Goal: Task Accomplishment & Management: Complete application form

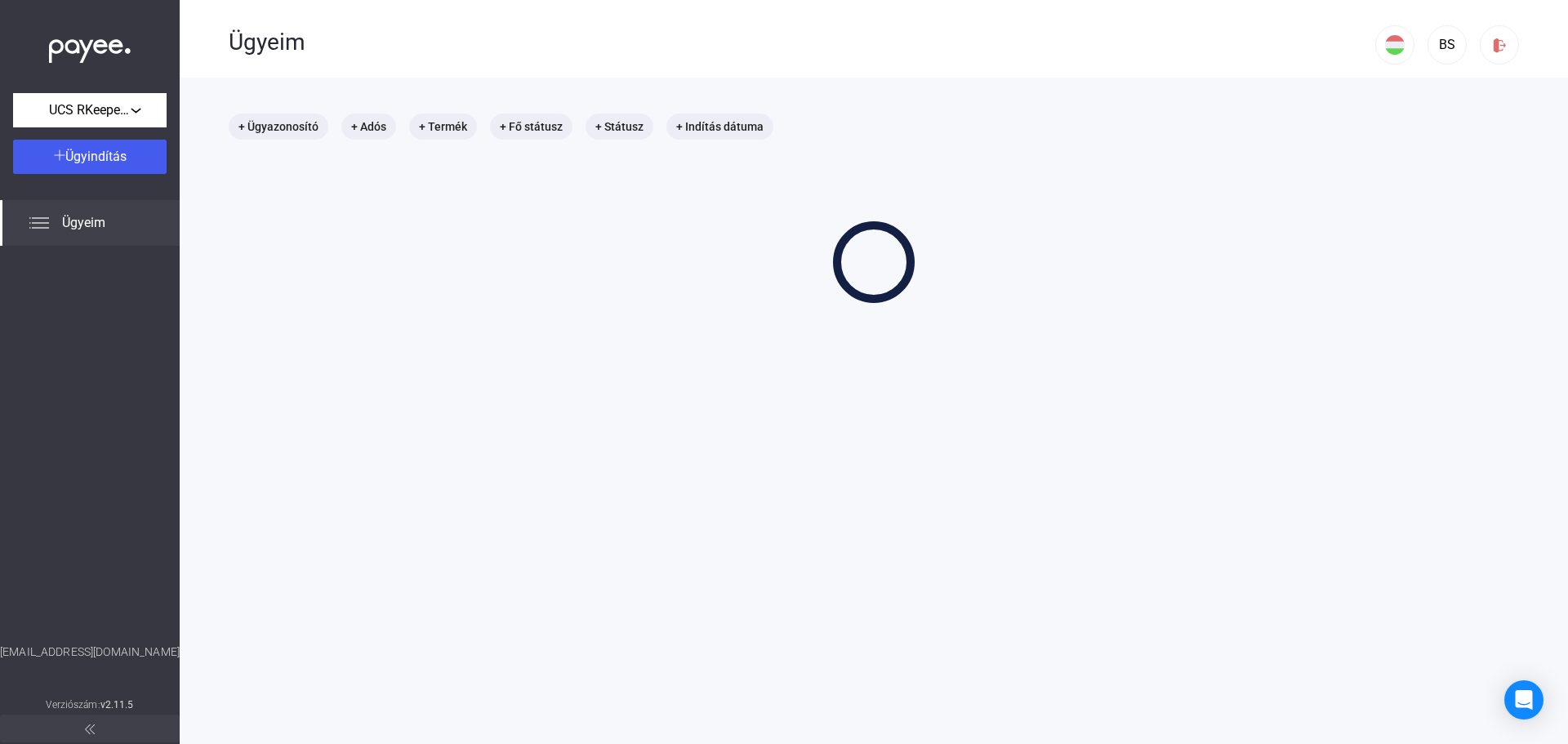
click at [783, 179] on div "+ Ügyazonosító + Adós + Termék + Fő státusz + Státusz + Indítás dátuma" at bounding box center [873, 209] width 1290 height 190
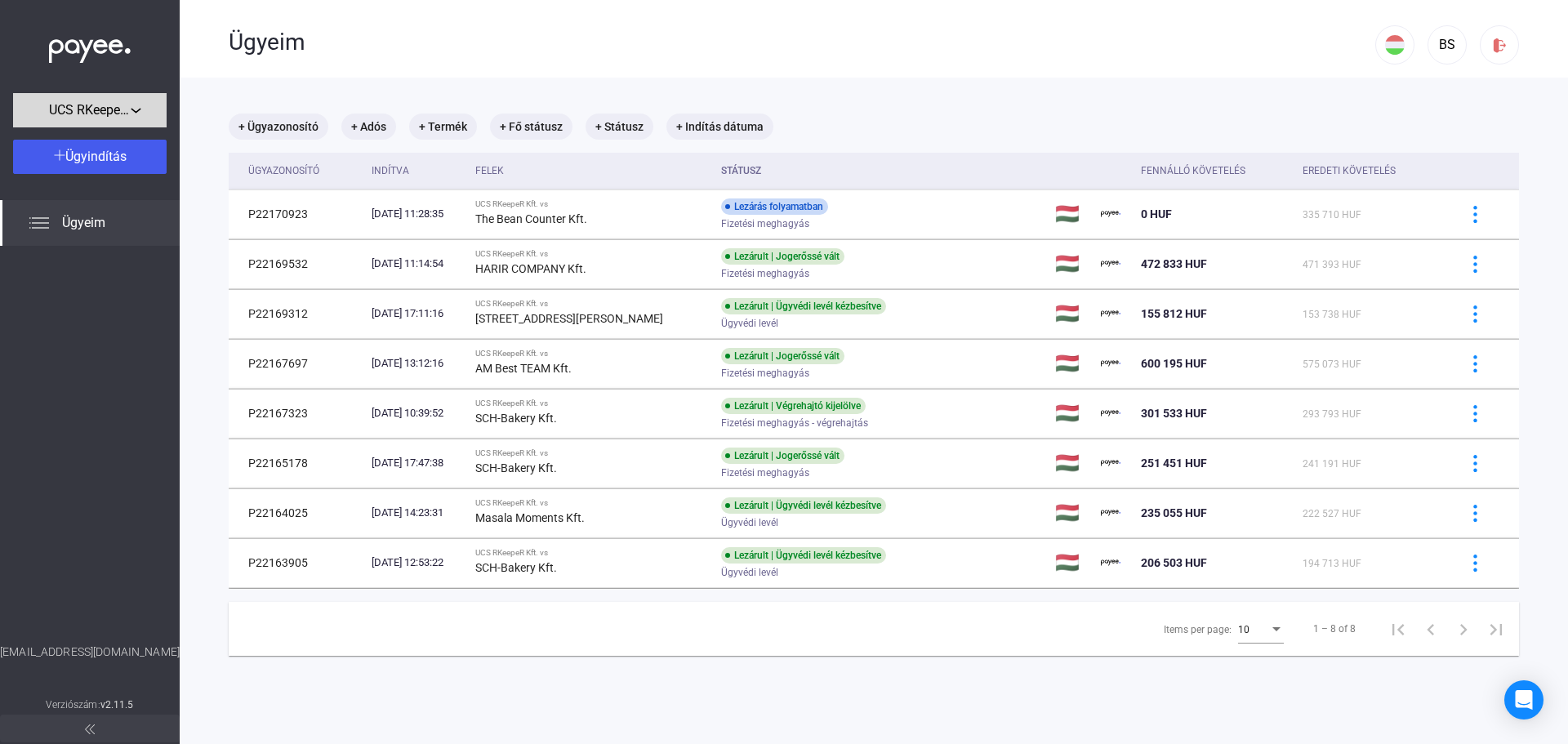
click at [39, 110] on div "UCS RKeepeR Kft." at bounding box center [90, 110] width 144 height 21
click at [39, 109] on div at bounding box center [784, 372] width 1568 height 744
click at [30, 143] on button "Ügyindítás" at bounding box center [90, 157] width 153 height 34
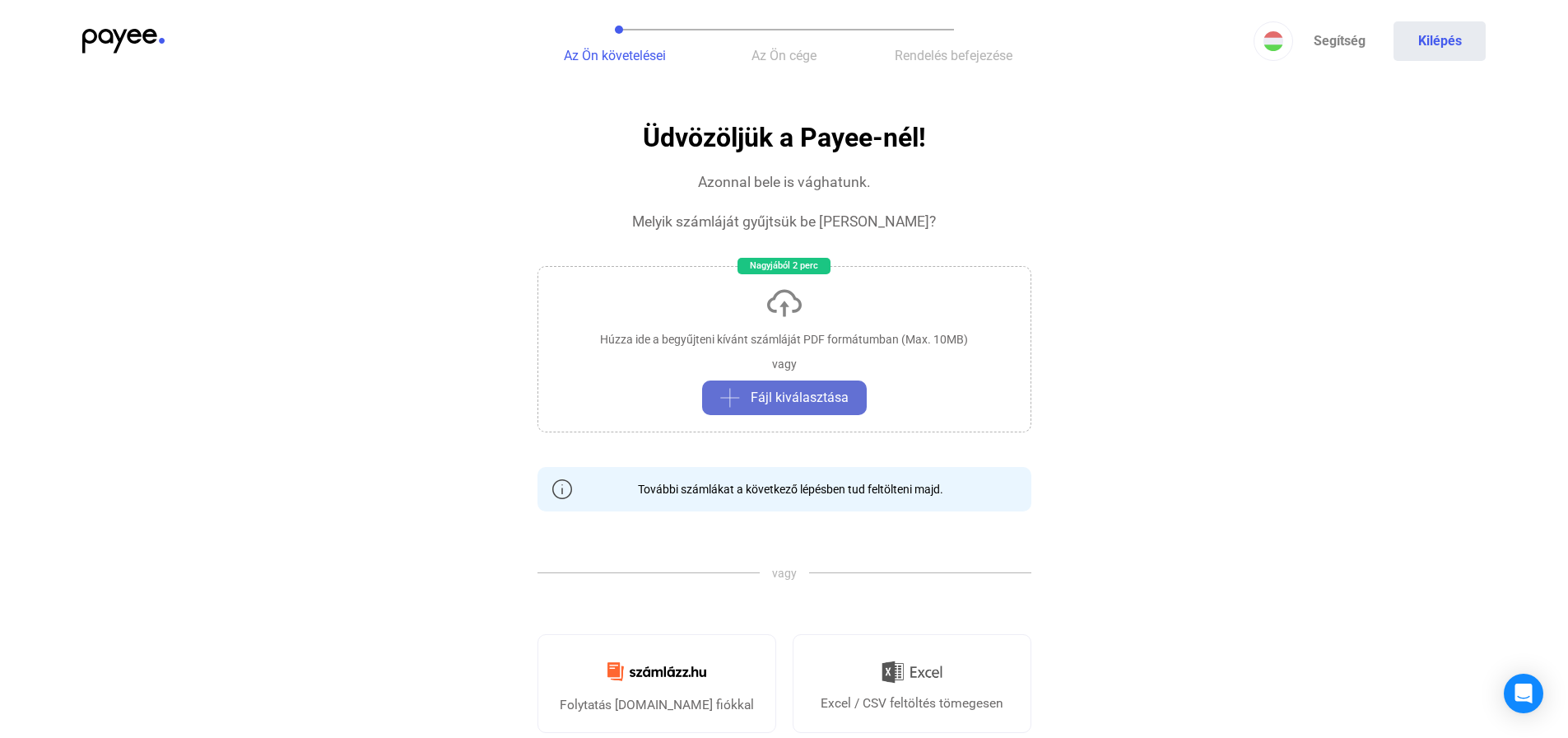
click at [772, 404] on span "Fájl kiválasztása" at bounding box center [800, 398] width 98 height 20
click at [777, 404] on span "Fájl kiválasztása" at bounding box center [800, 398] width 98 height 20
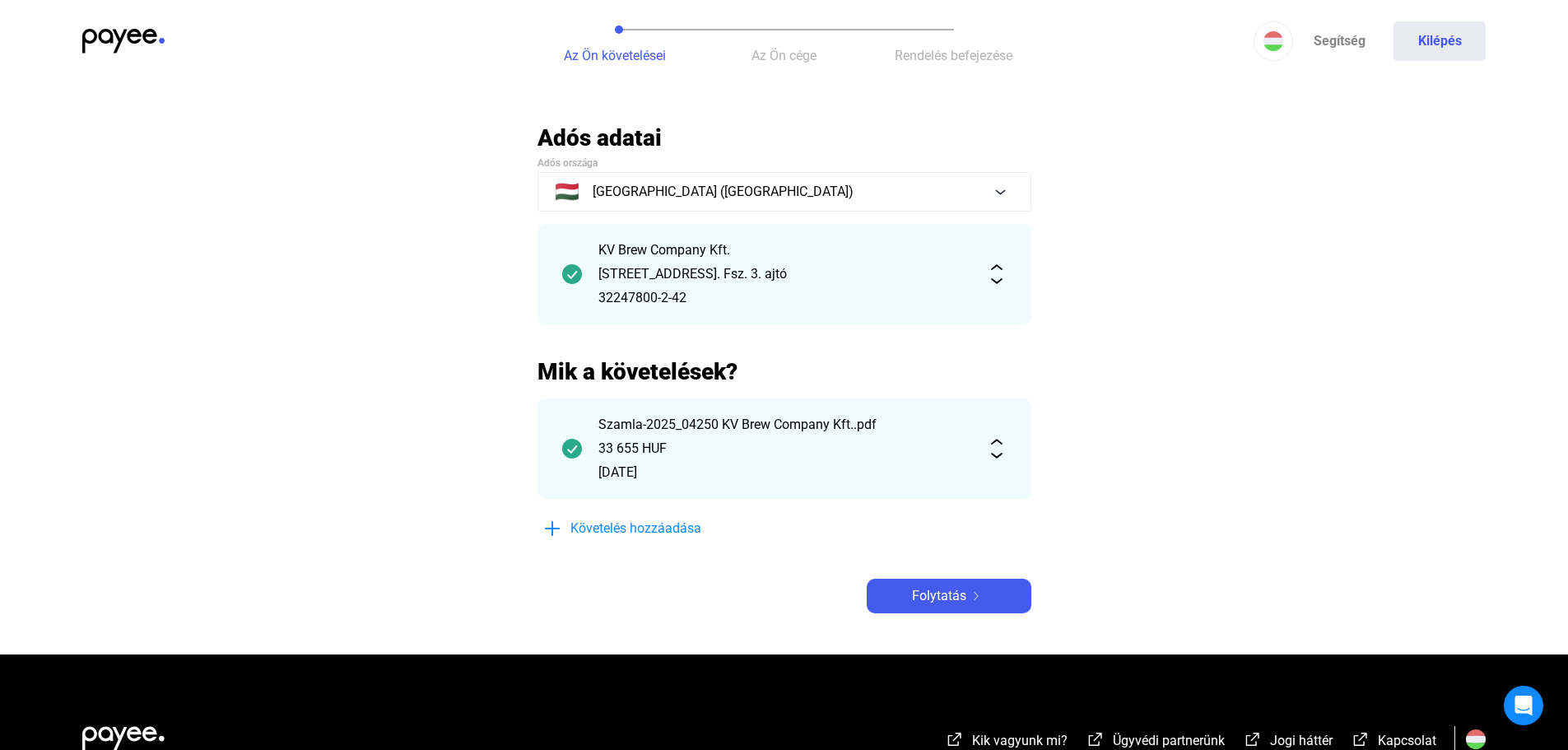
click at [997, 285] on div "KV Brew Company Kft. [STREET_ADDRESS]. Fsz. 3. ajtó 32247800-2-42" at bounding box center [784, 273] width 494 height 100
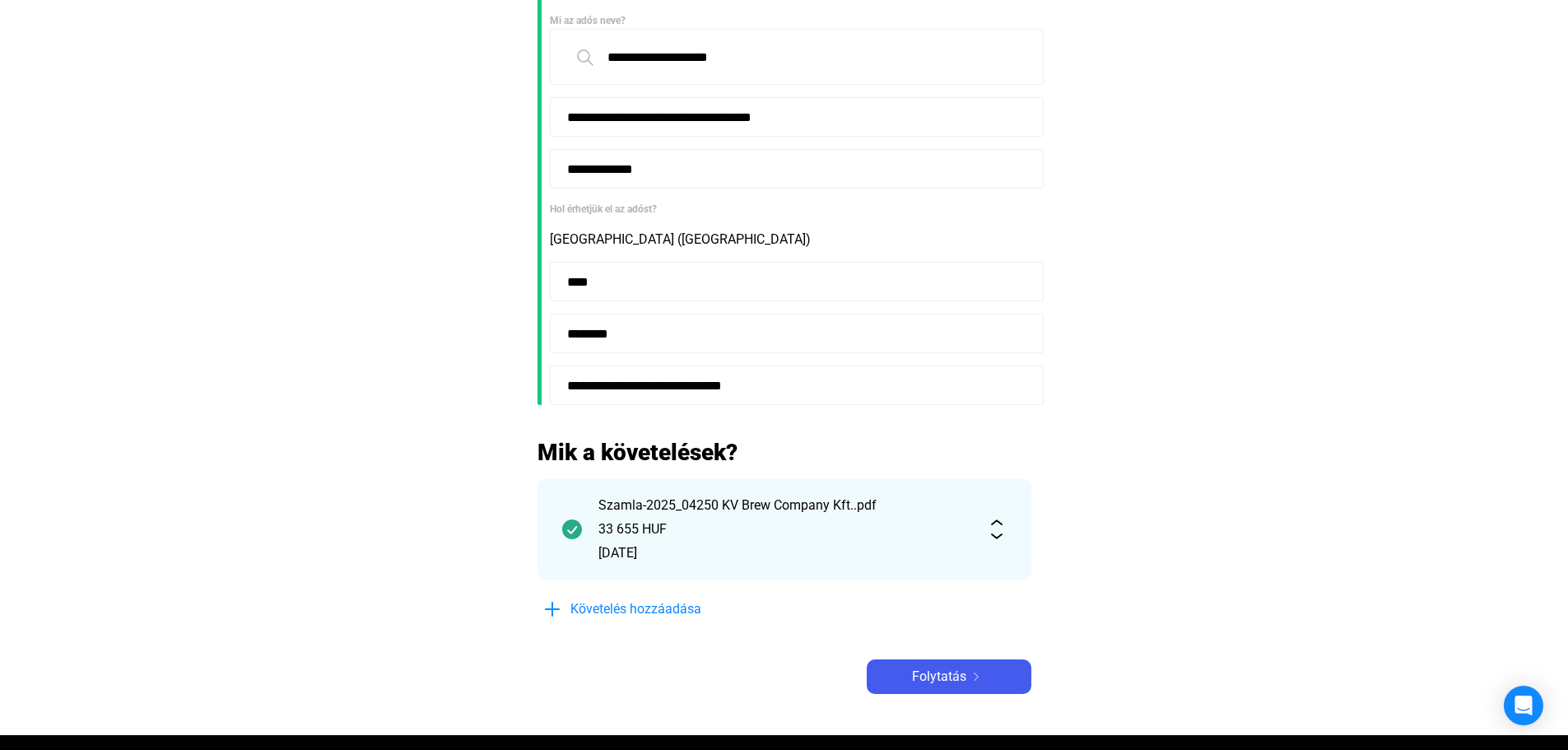
scroll to position [329, 0]
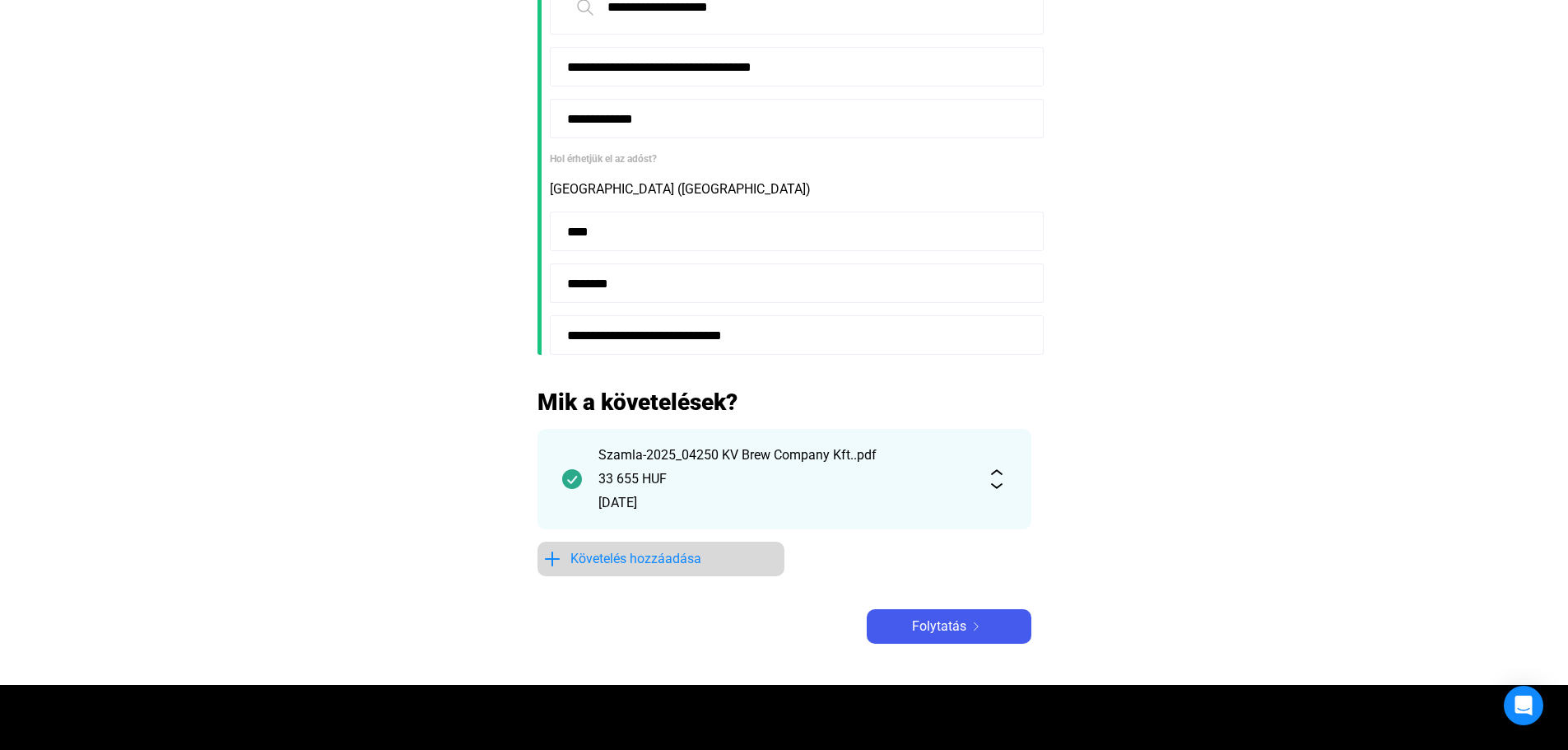
click at [619, 556] on span "Követelés hozzáadása" at bounding box center [636, 559] width 131 height 20
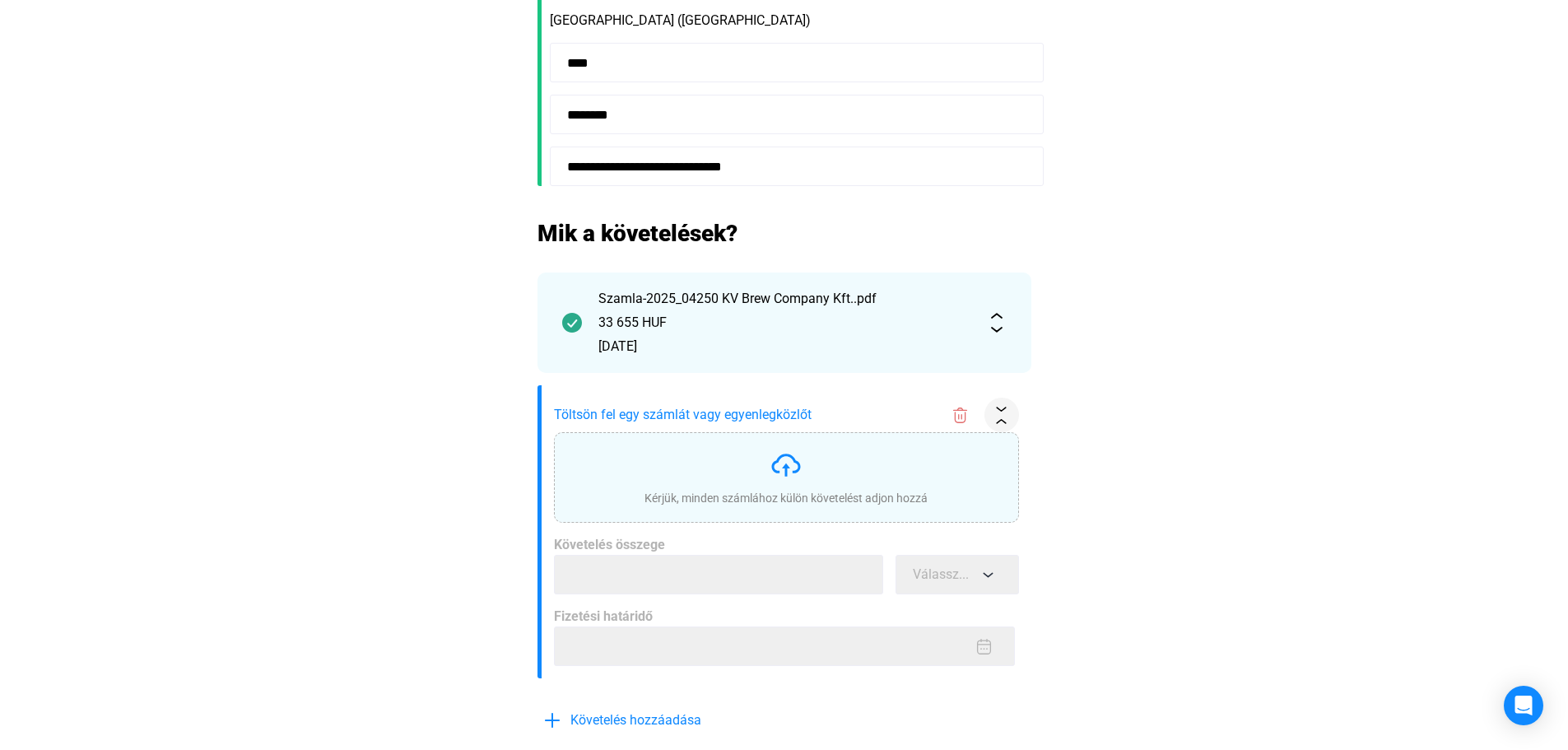
scroll to position [549, 0]
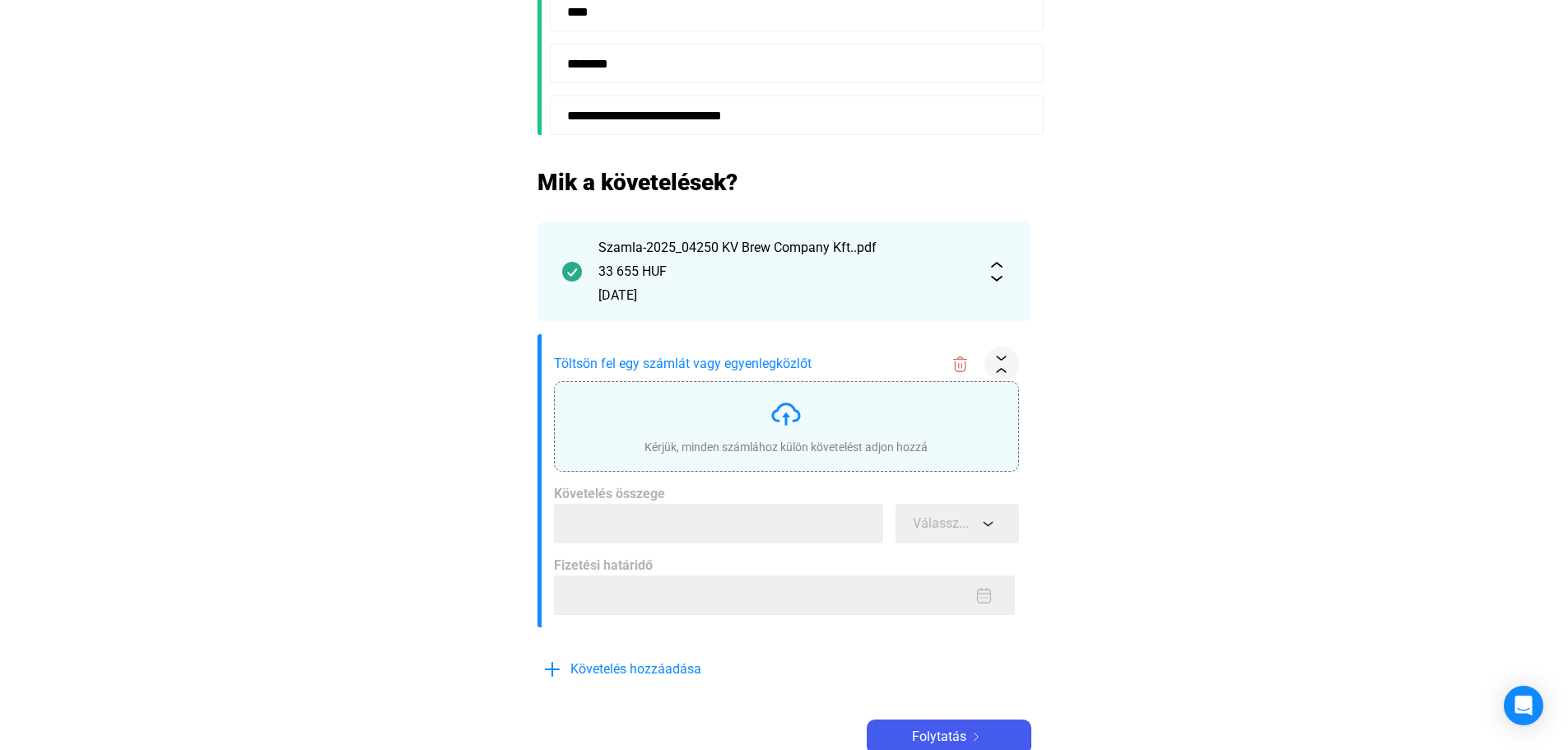
click at [791, 420] on img at bounding box center [786, 413] width 32 height 32
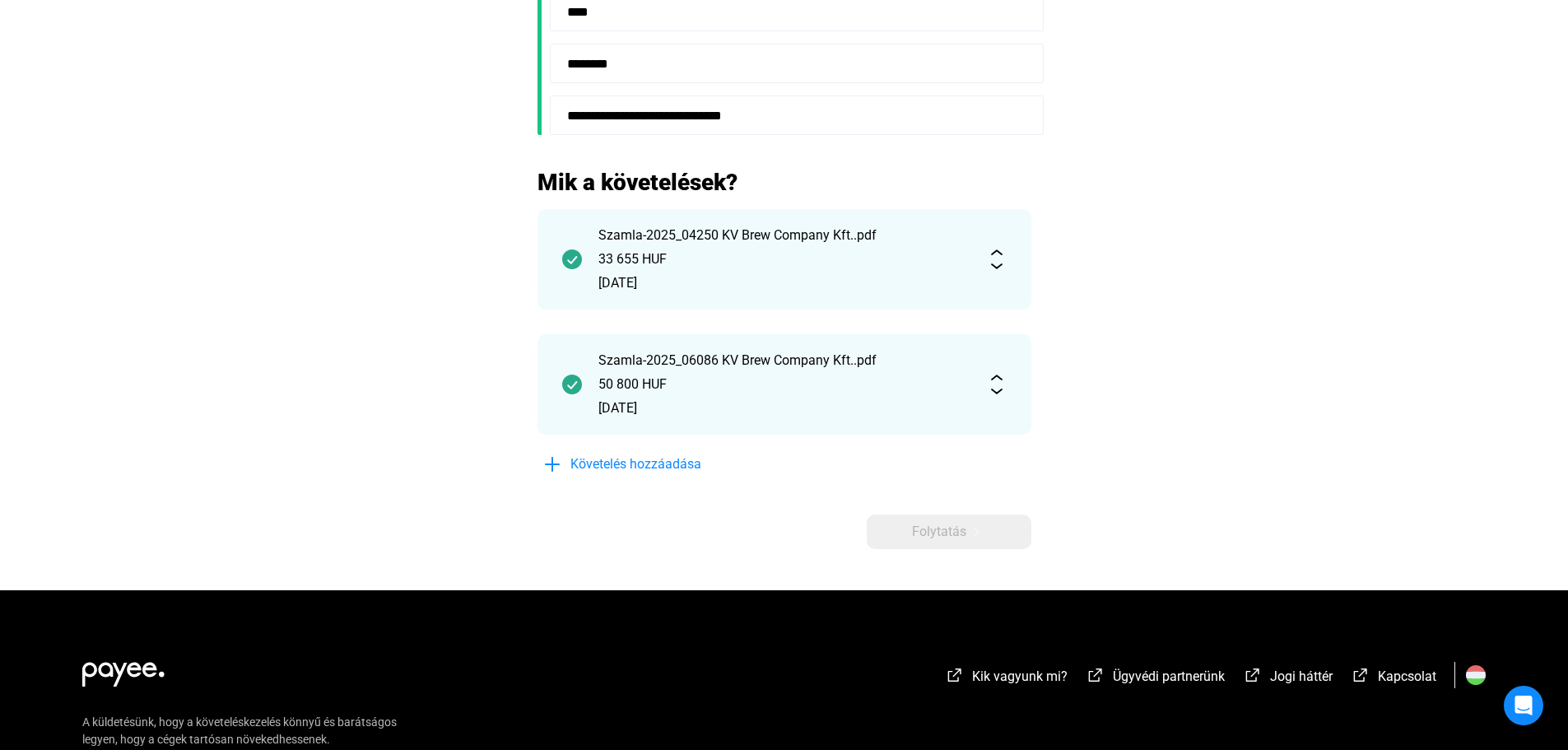
click at [781, 514] on div "**********" at bounding box center [784, 62] width 494 height 975
click at [978, 539] on div "Folytatás" at bounding box center [949, 532] width 154 height 20
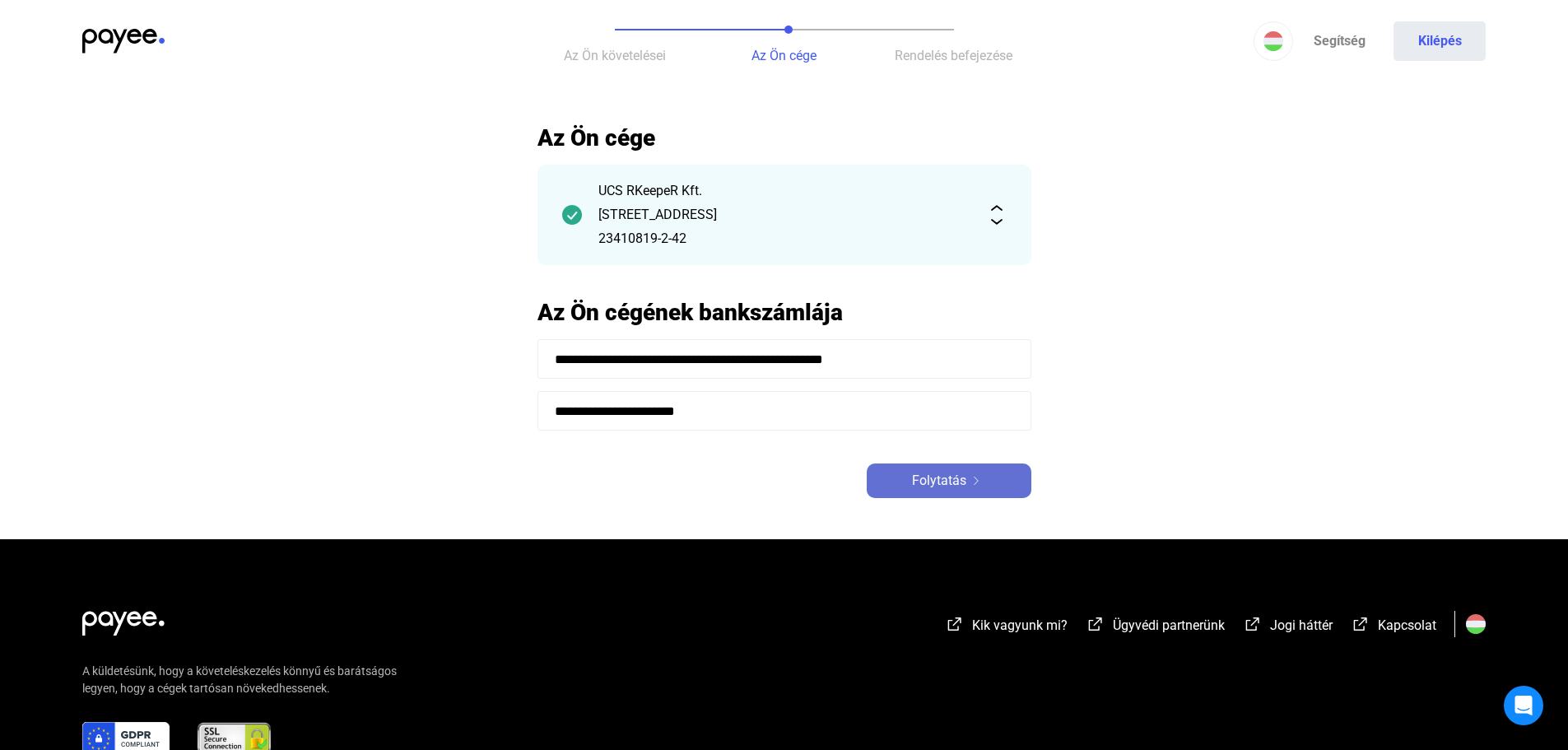
click at [948, 491] on button "Folytatás" at bounding box center [949, 480] width 164 height 34
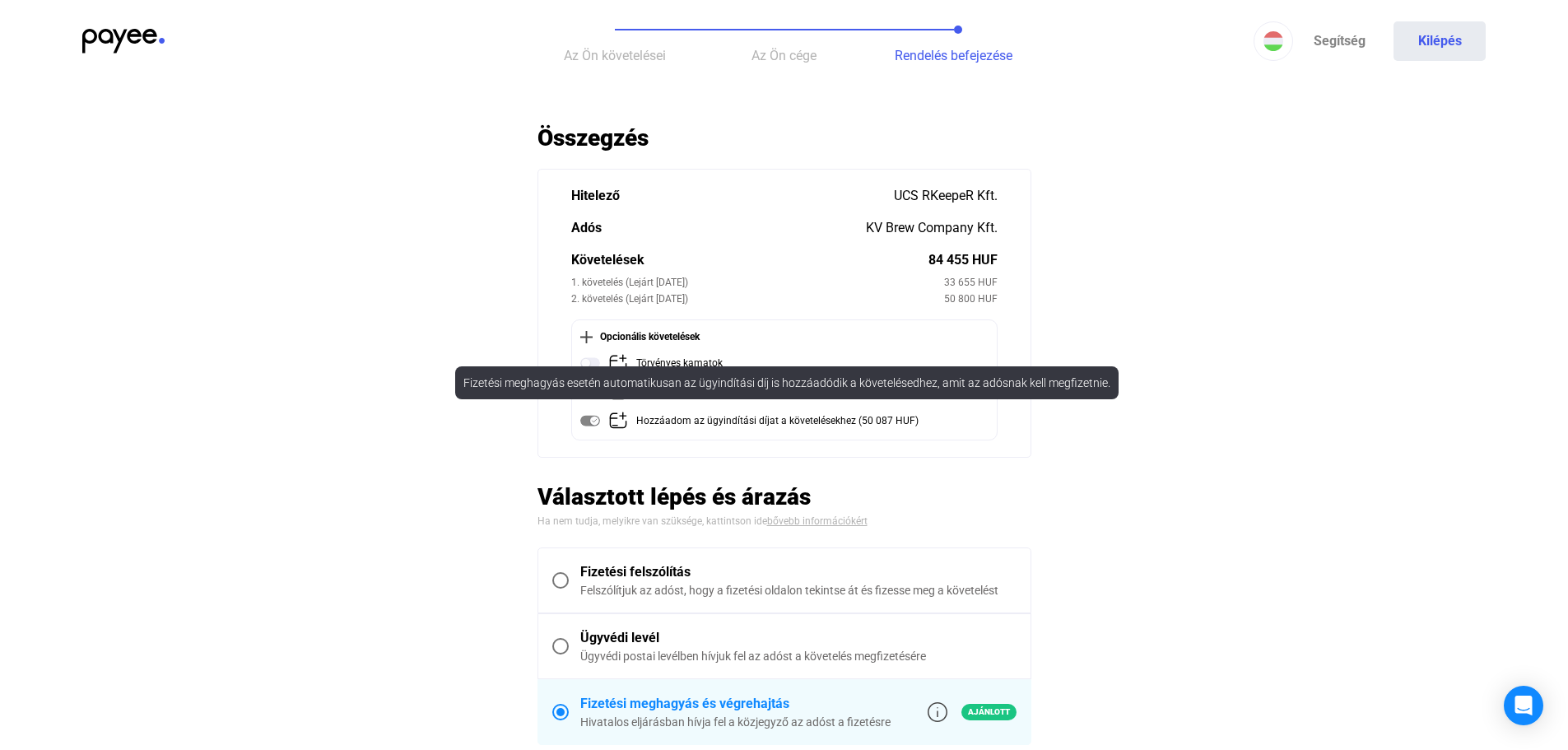
click at [598, 359] on mat-tooltip-component "Fizetési meghagyás esetén automatikusan az ügyindítási díj is hozzáadódik a köv…" at bounding box center [787, 383] width 687 height 56
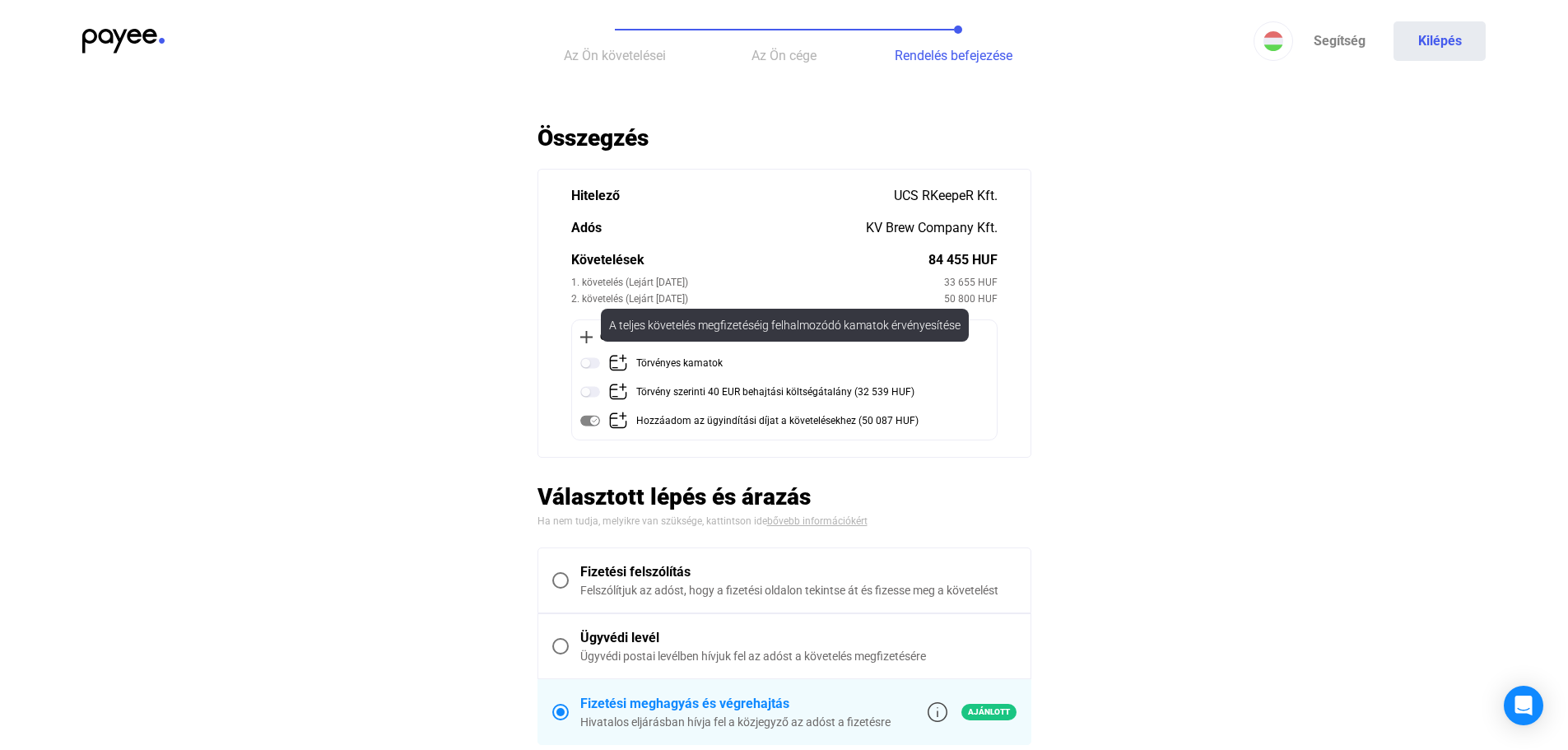
click at [710, 367] on div "Törvényes kamatok" at bounding box center [680, 363] width 87 height 21
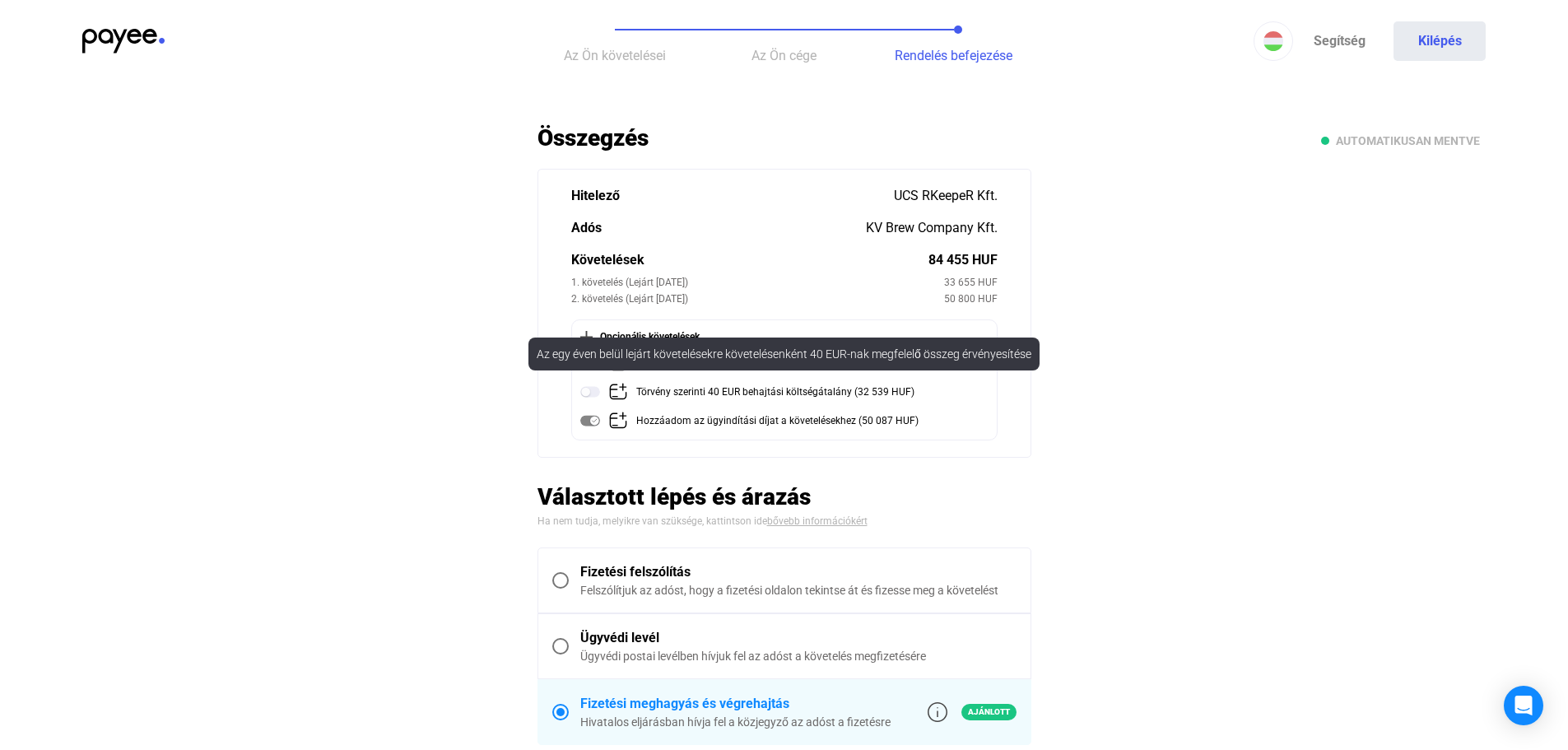
click at [710, 395] on div "Törvény szerinti 40 EUR behajtási költségátalány (32 539 HUF)" at bounding box center [775, 392] width 278 height 21
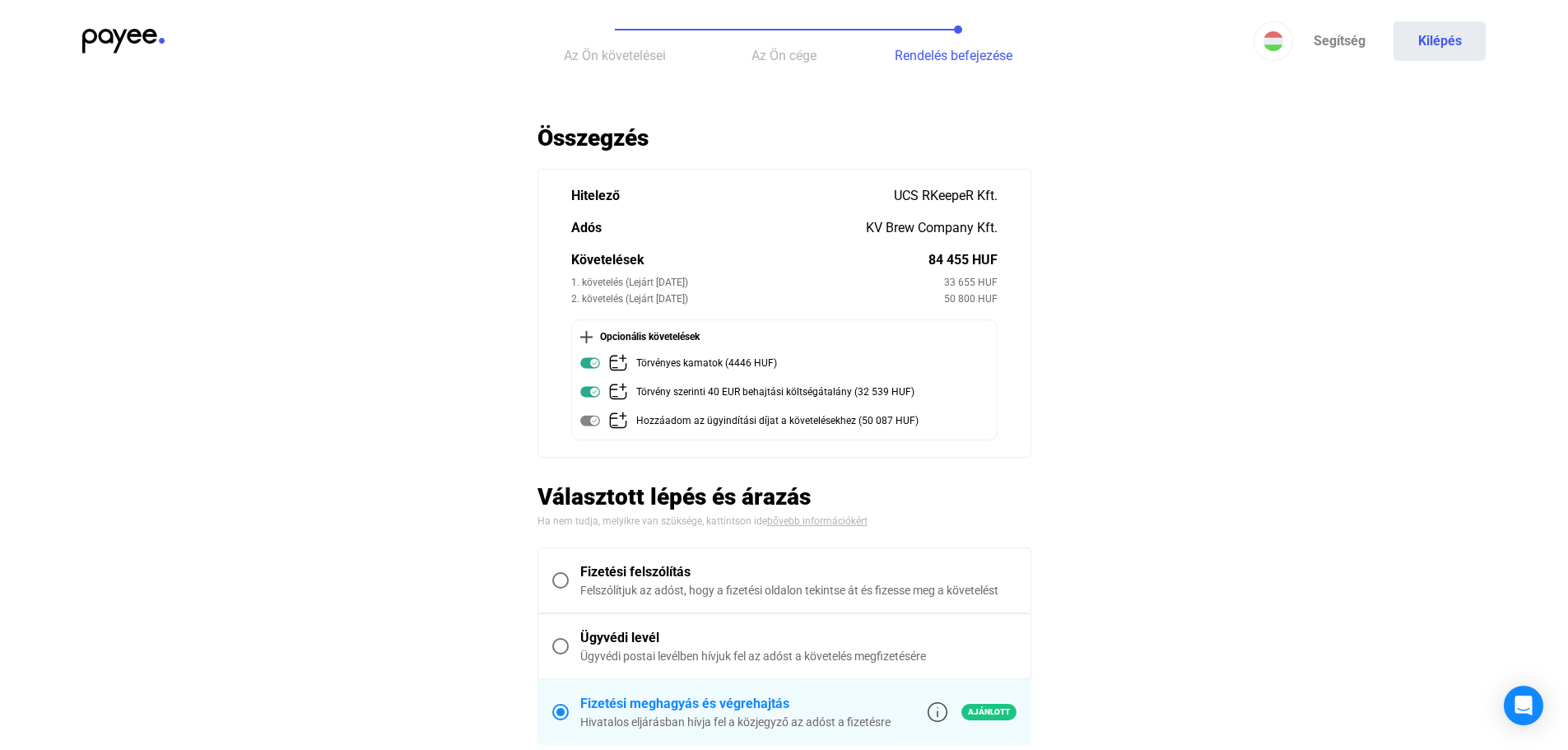
click at [1206, 463] on main "Automatikusan mentve Összegzés Hitelező UCS RKeepeR Kft. Adós KV Brew Company K…" at bounding box center [784, 727] width 1568 height 1208
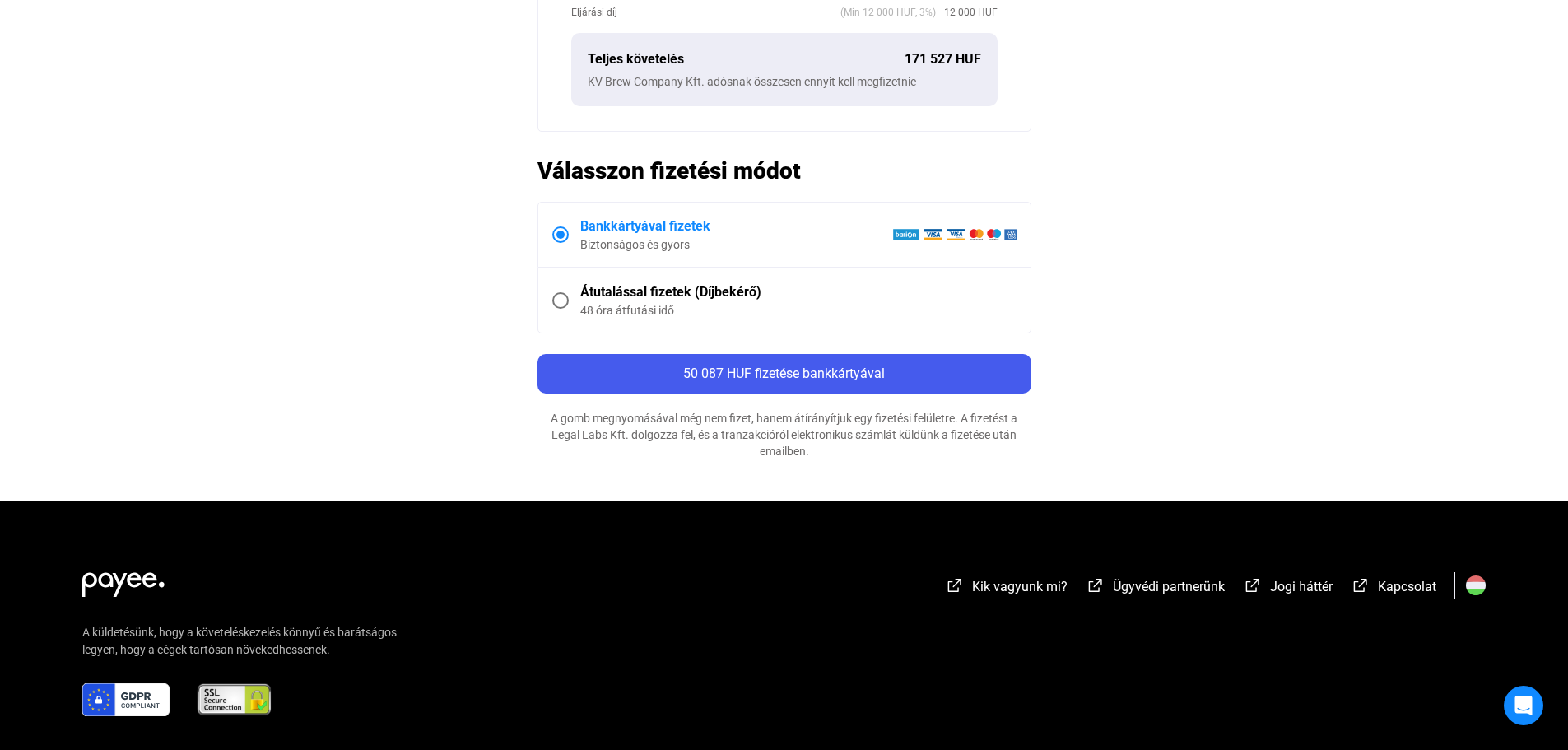
scroll to position [878, 0]
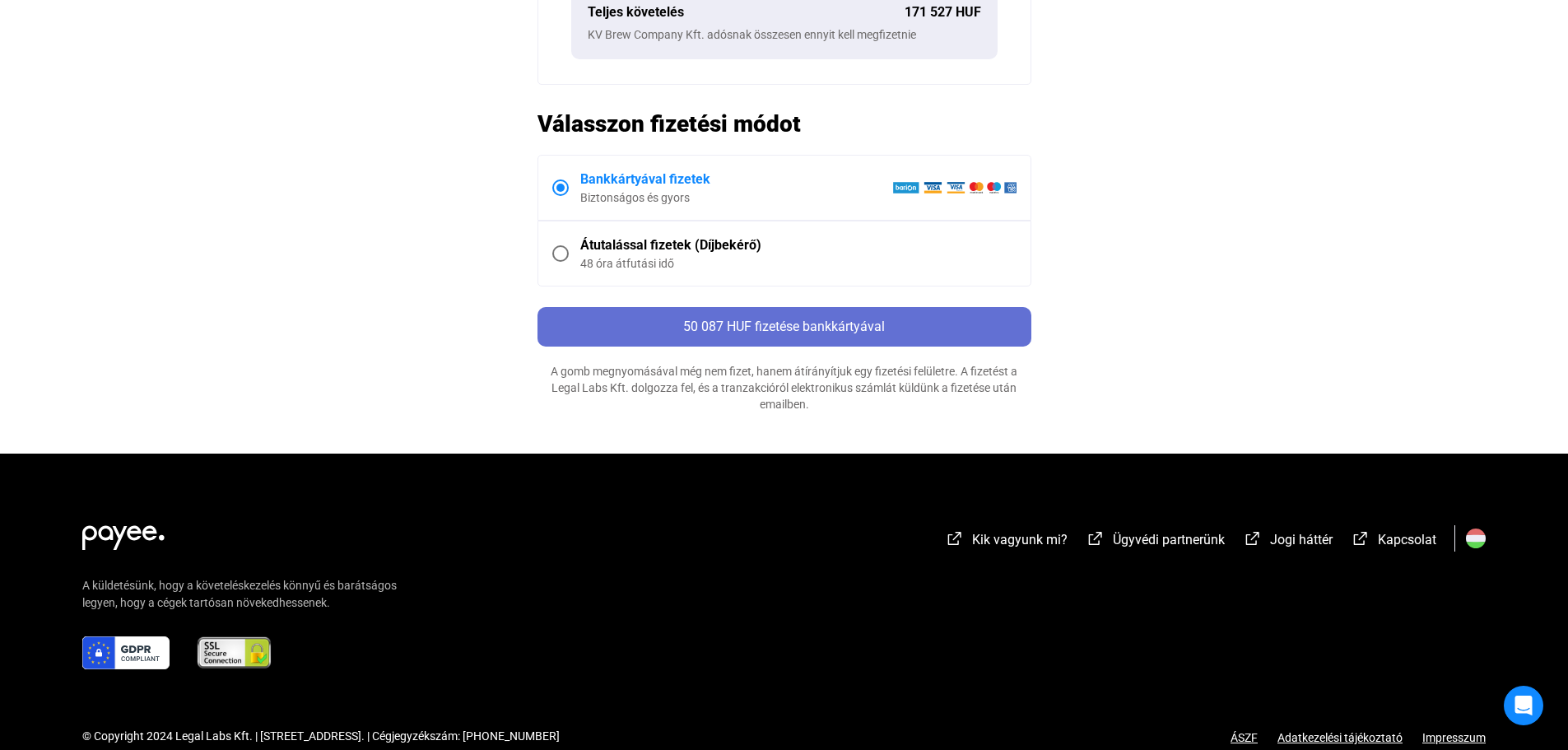
click at [791, 329] on span "50 087 HUF fizetése bankkártyával" at bounding box center [784, 326] width 201 height 15
